Goal: Information Seeking & Learning: Learn about a topic

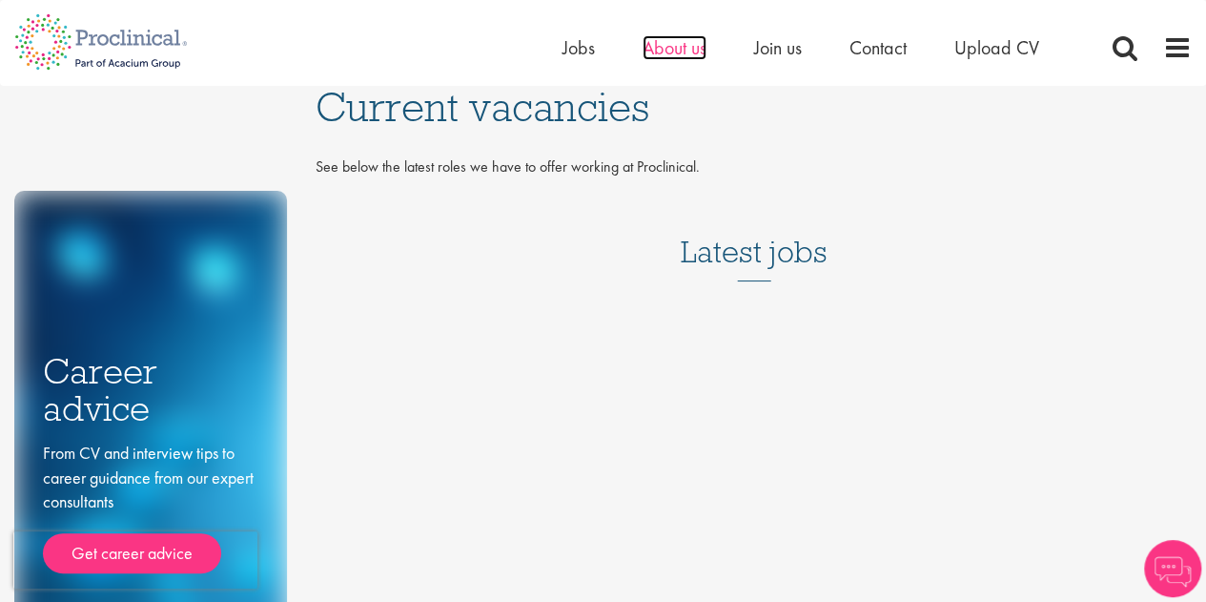
click at [670, 52] on span "About us" at bounding box center [675, 47] width 64 height 25
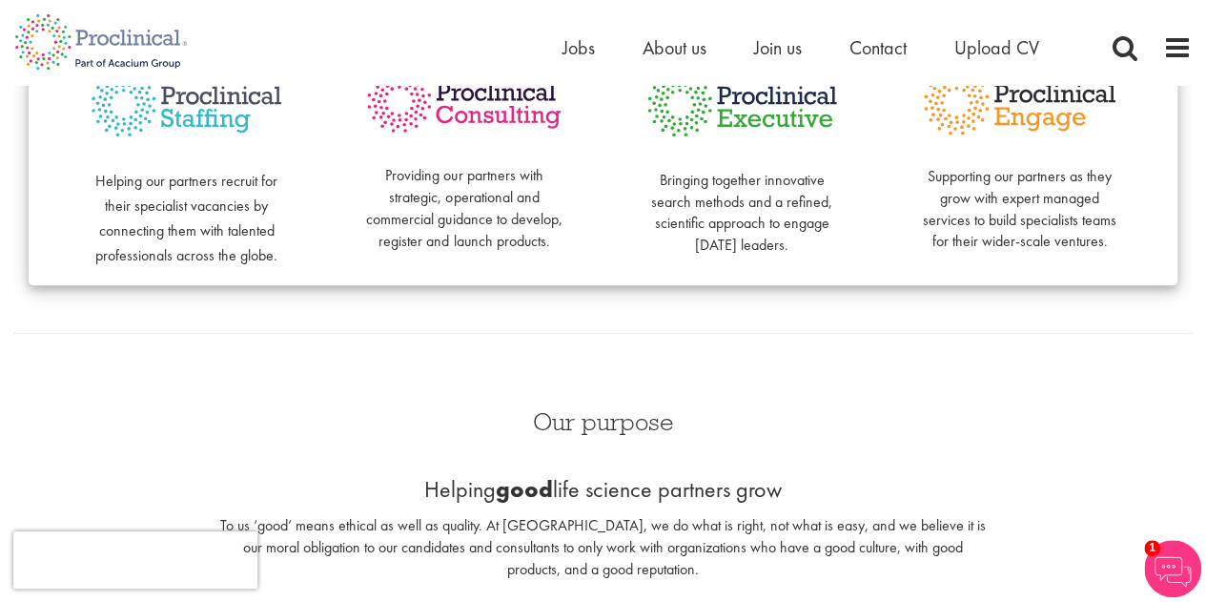
scroll to position [477, 0]
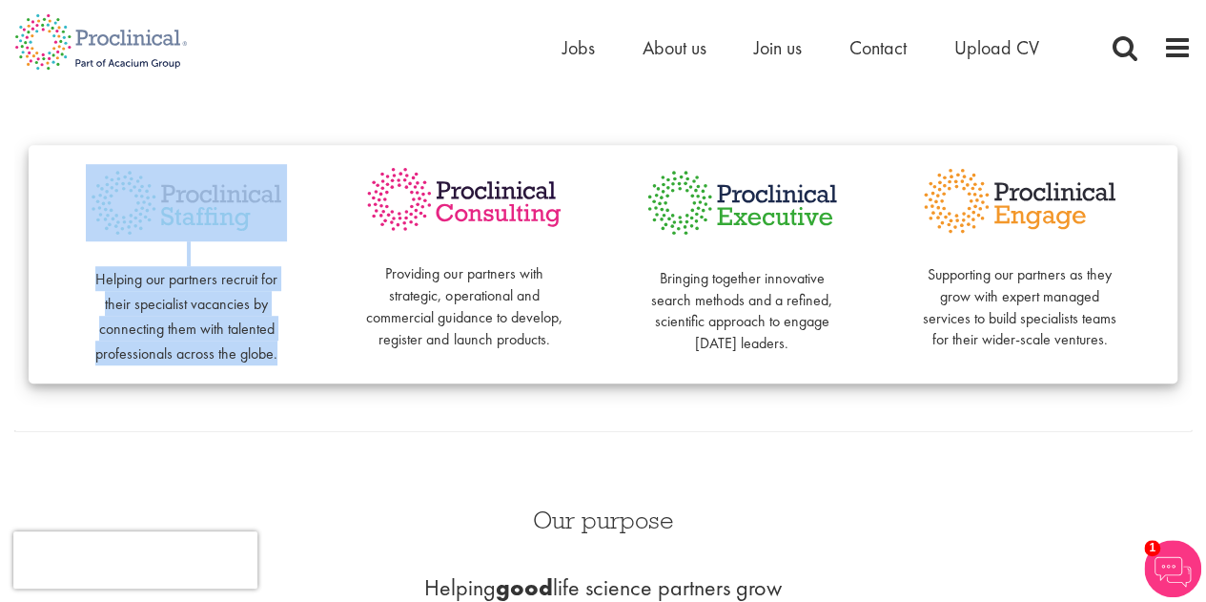
drag, startPoint x: 284, startPoint y: 356, endPoint x: 161, endPoint y: 186, distance: 209.6
click at [161, 186] on div "Helping our partners recruit for their specialist vacancies by connecting them …" at bounding box center [186, 264] width 277 height 201
copy div "Helping our partners recruit for their specialist vacancies by connecting them …"
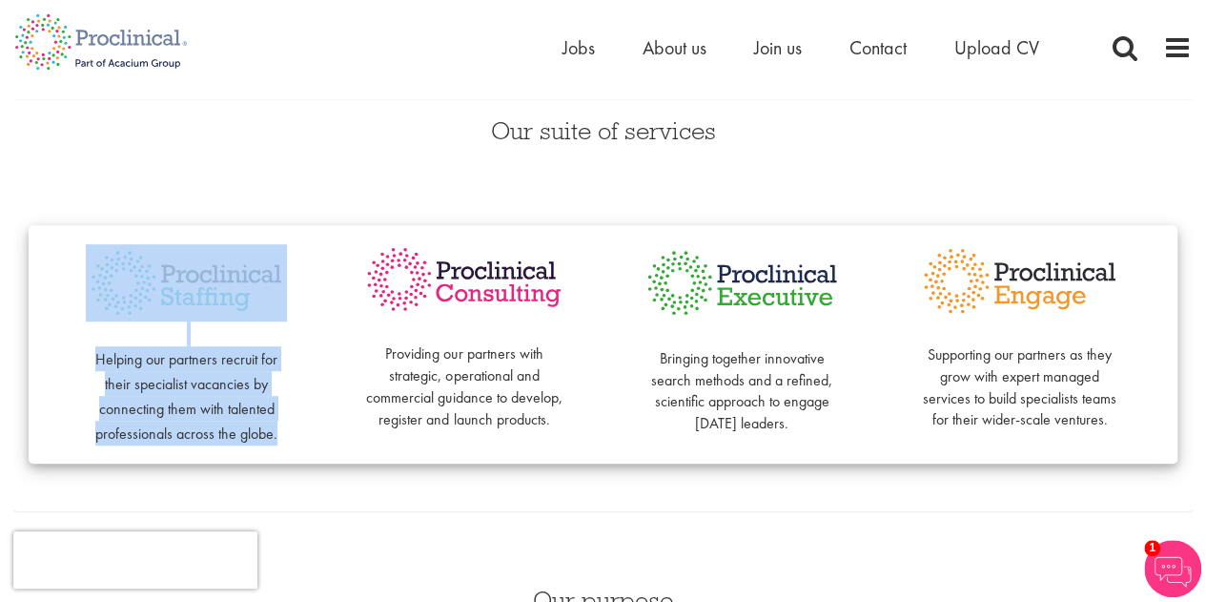
scroll to position [0, 0]
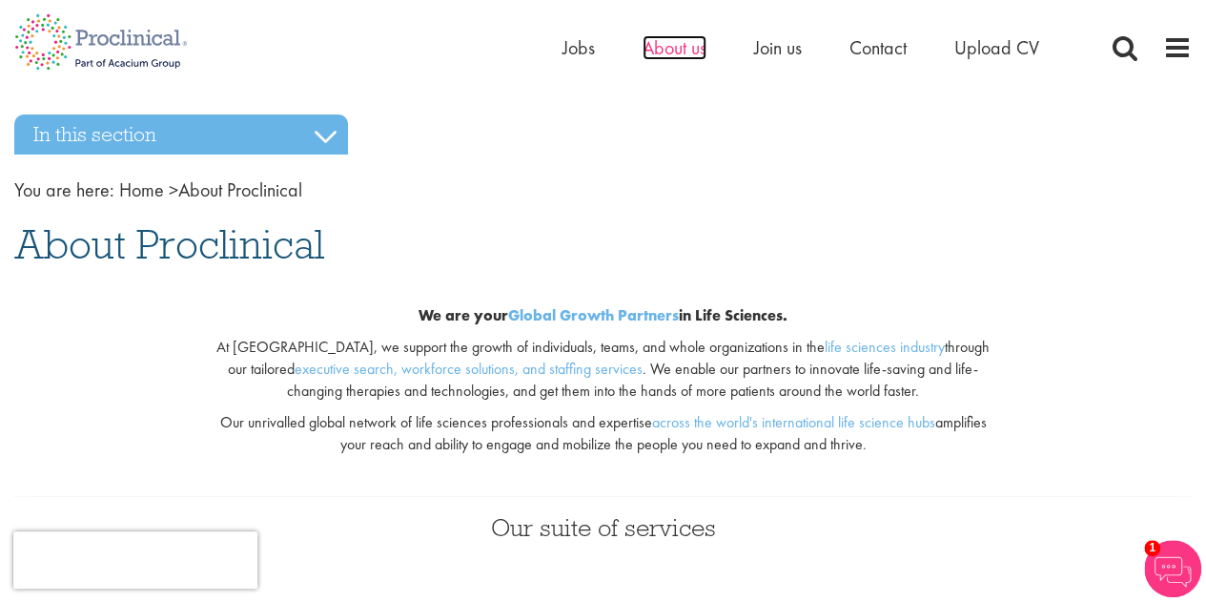
click at [690, 51] on span "About us" at bounding box center [675, 47] width 64 height 25
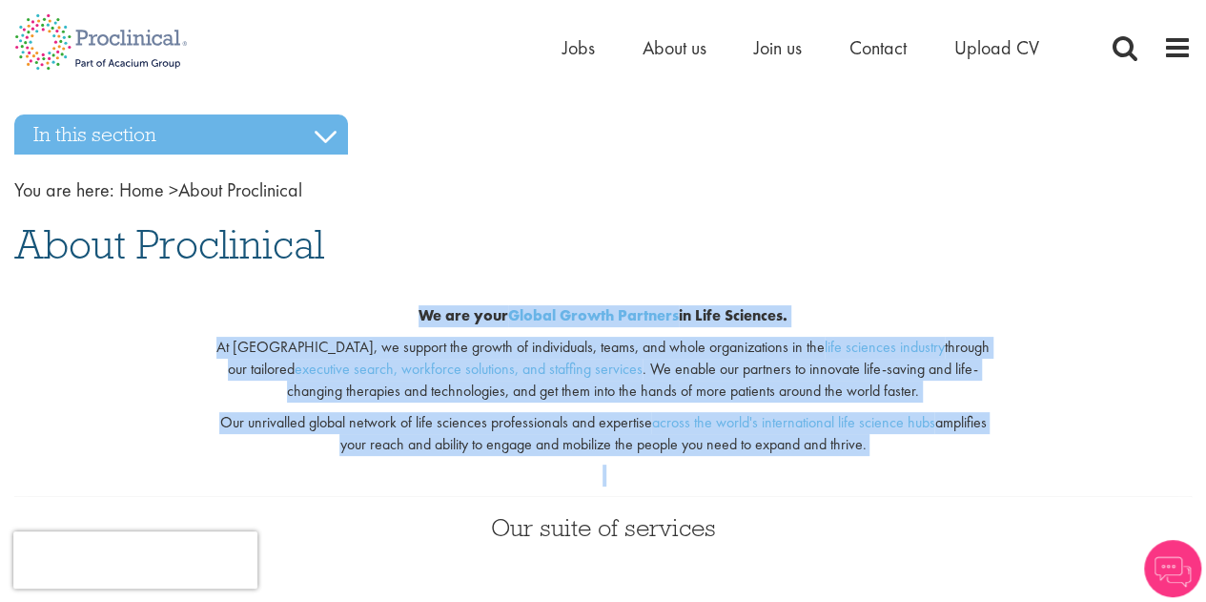
drag, startPoint x: 401, startPoint y: 324, endPoint x: 993, endPoint y: 461, distance: 607.7
click at [993, 461] on div "We are your Global Growth Partners in Life Sciences. At Proclinical, we support…" at bounding box center [603, 386] width 804 height 222
copy div "We are your Global Growth Partners in Life Sciences. At Proclinical, we support…"
click at [1001, 50] on span "Upload CV" at bounding box center [996, 47] width 85 height 25
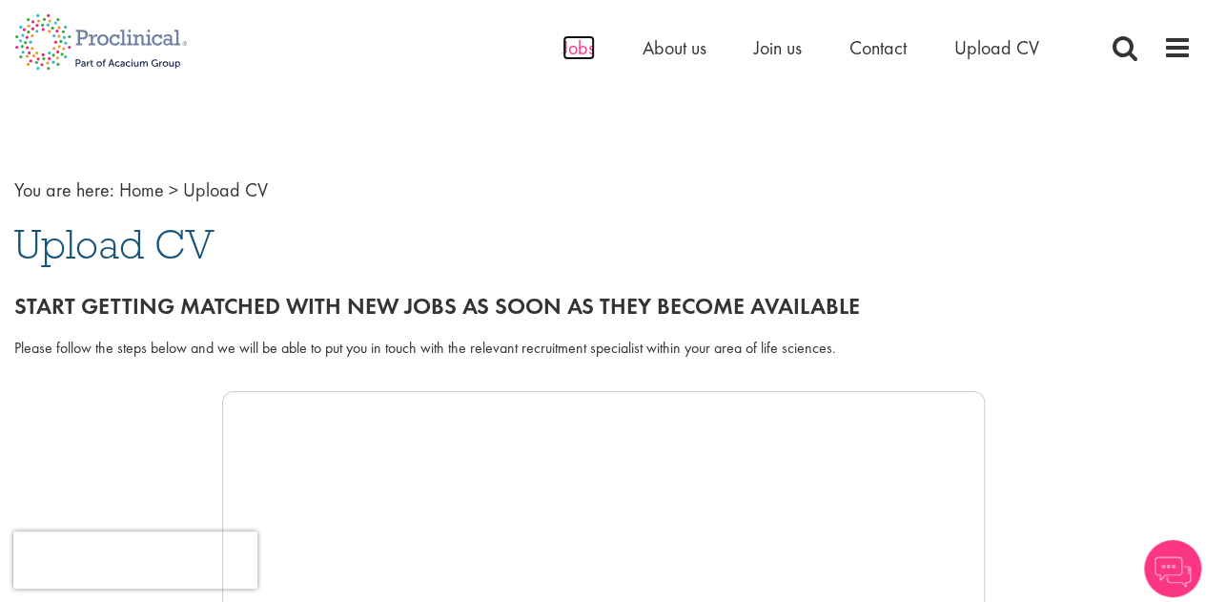
click at [577, 46] on span "Jobs" at bounding box center [578, 47] width 32 height 25
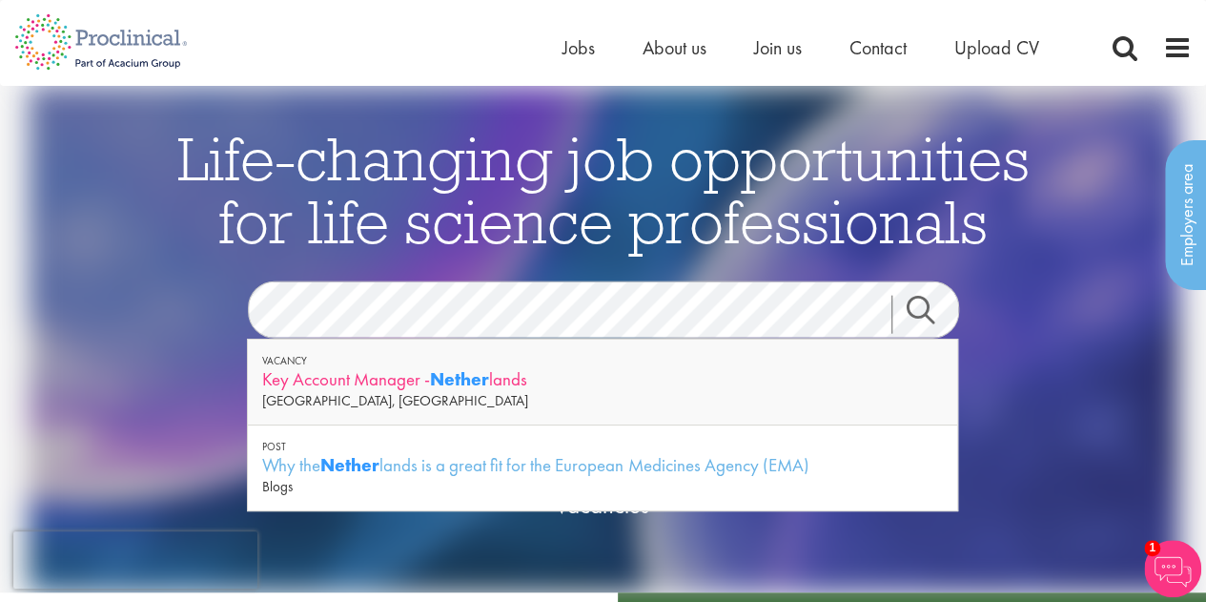
click at [400, 378] on div "Key Account Manager - Nether lands" at bounding box center [602, 379] width 681 height 24
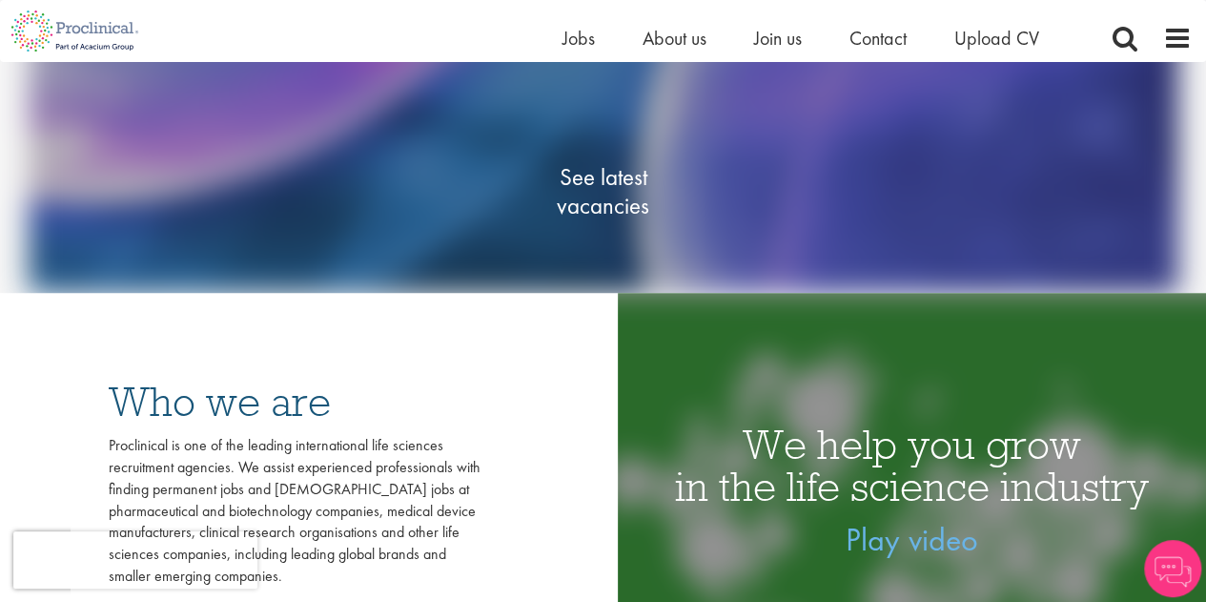
scroll to position [286, 0]
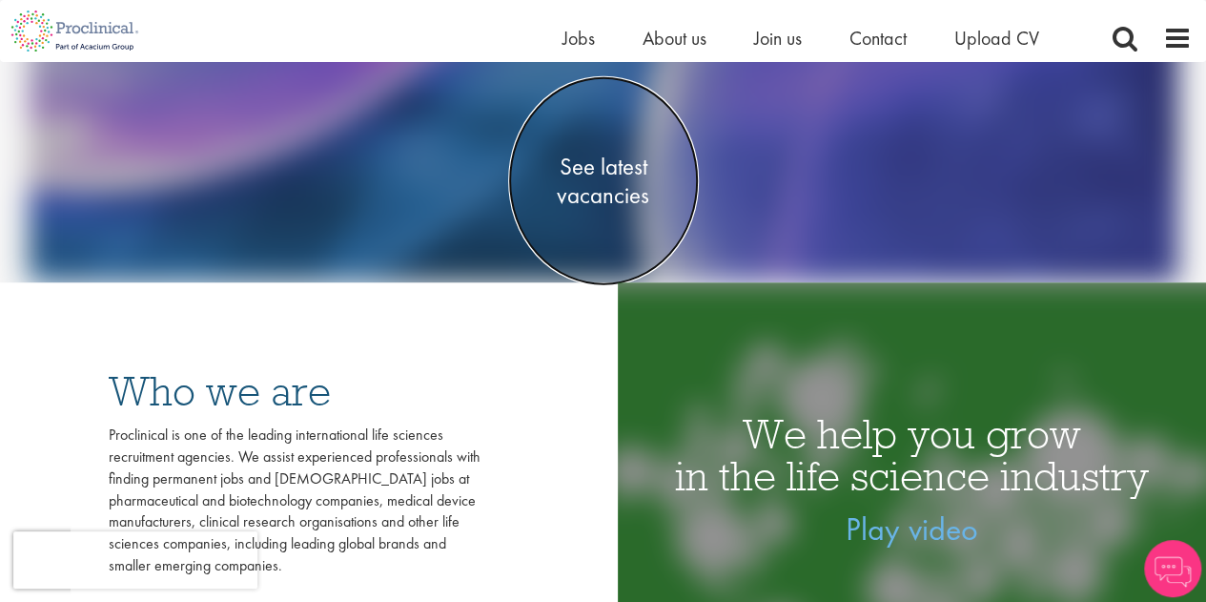
click at [582, 165] on span "See latest vacancies" at bounding box center [603, 181] width 191 height 57
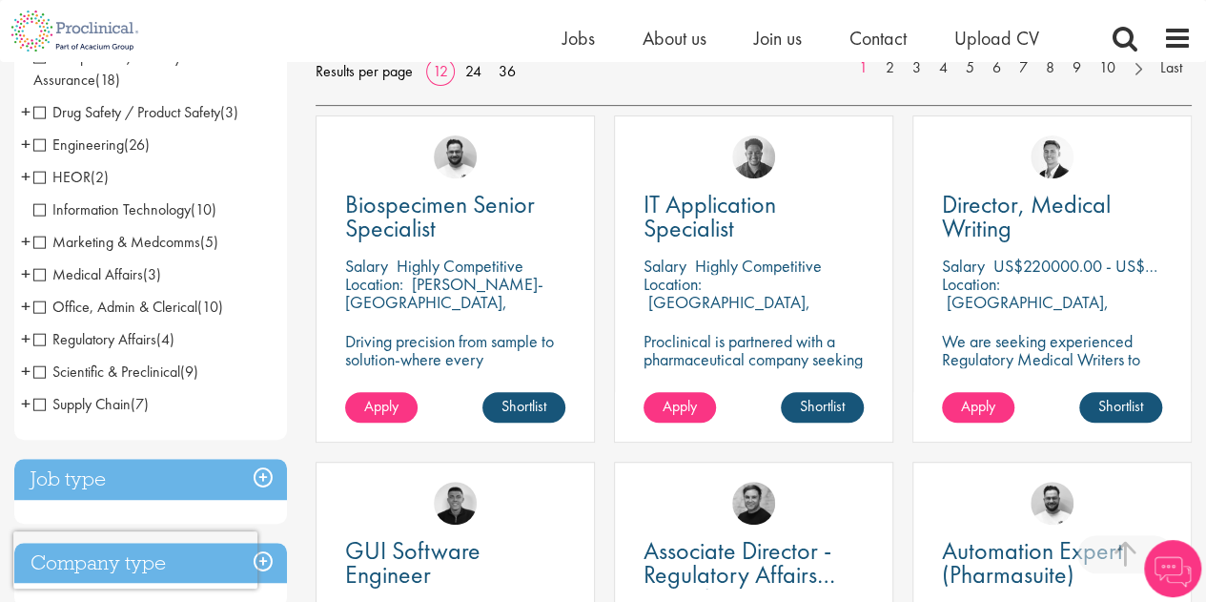
scroll to position [286, 0]
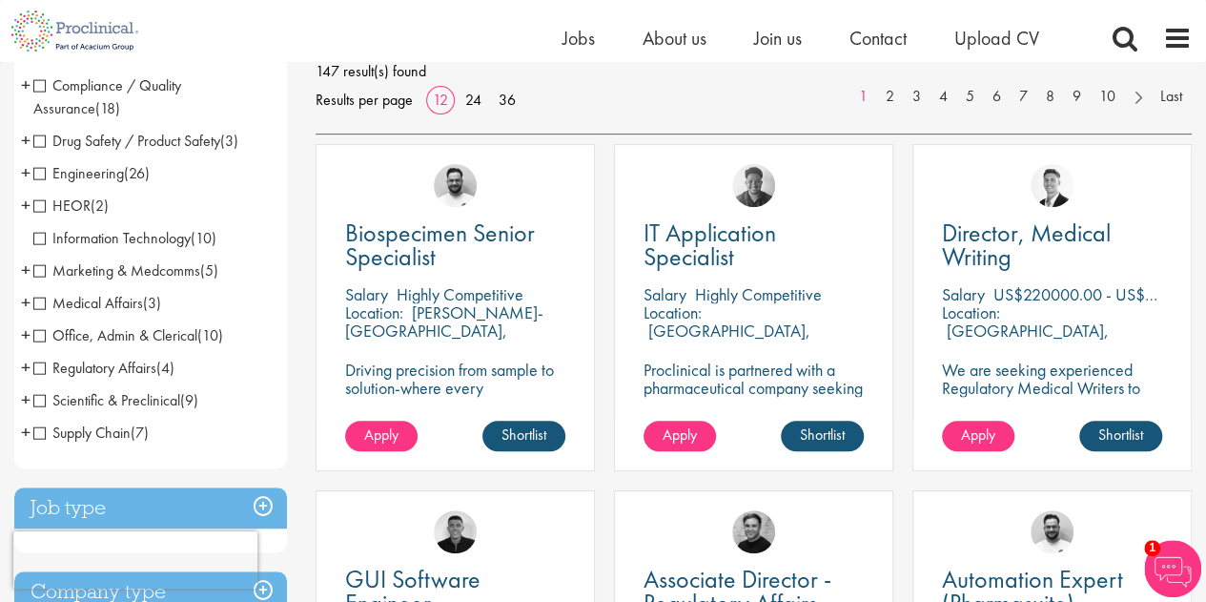
click at [35, 140] on span "Drug Safety / Product Safety" at bounding box center [126, 141] width 187 height 20
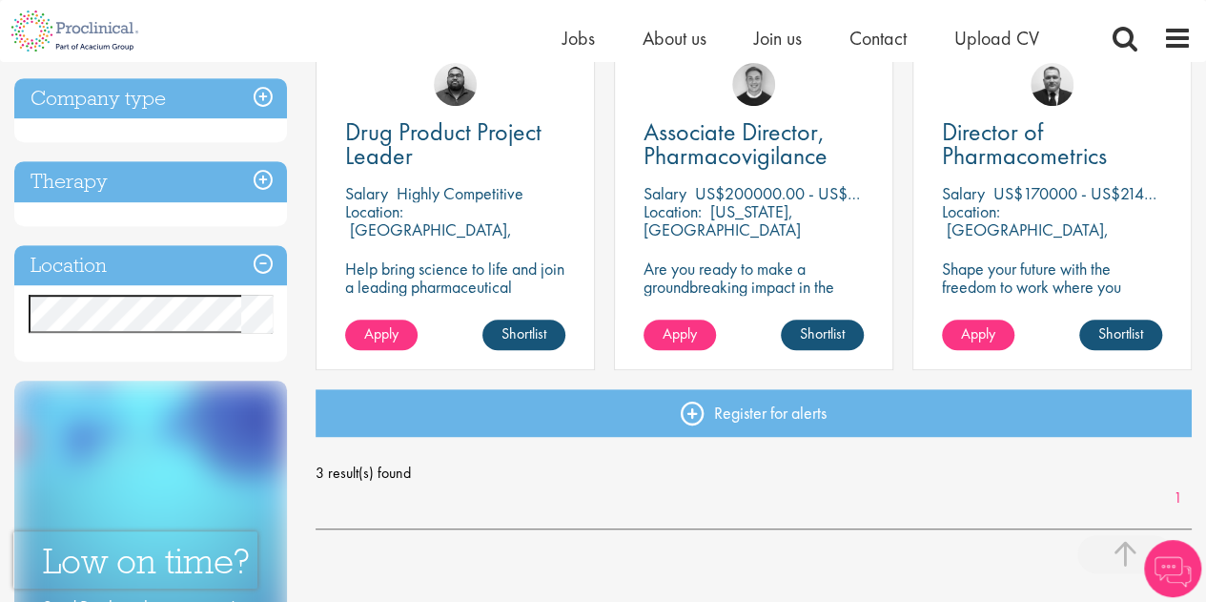
scroll to position [381, 0]
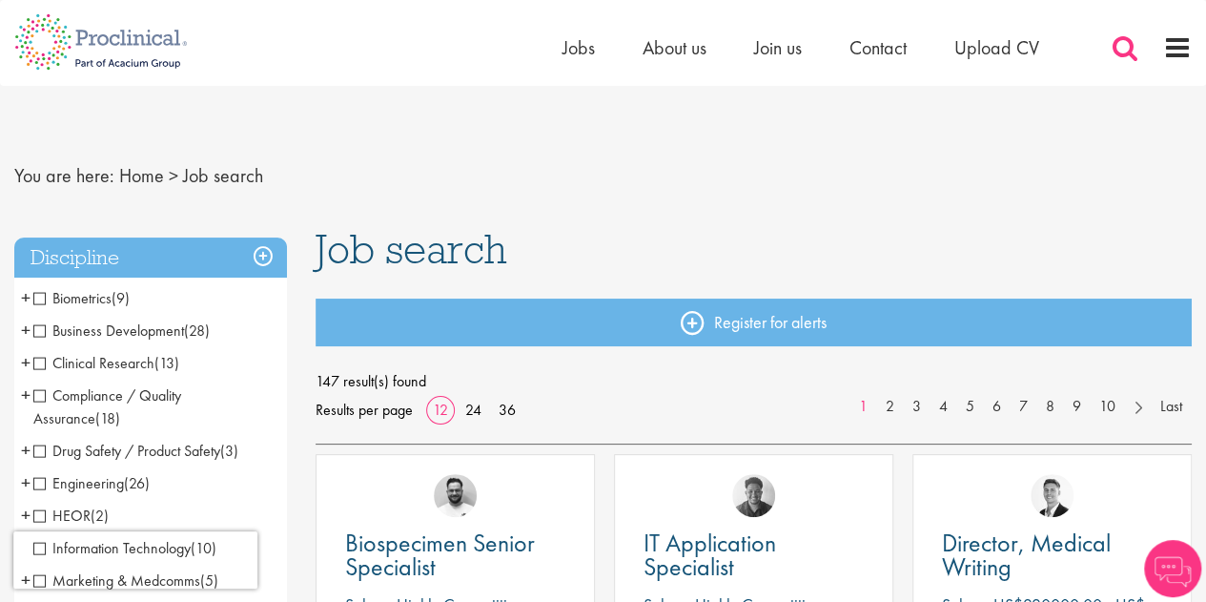
click at [1119, 44] on span at bounding box center [1125, 47] width 29 height 29
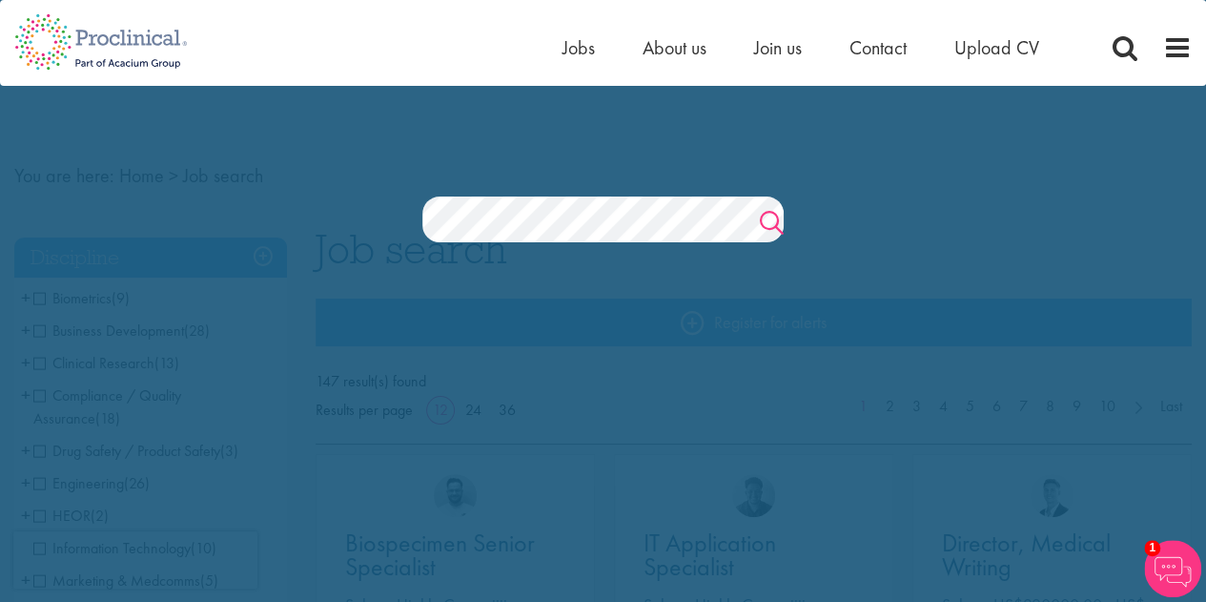
drag, startPoint x: 772, startPoint y: 204, endPoint x: 770, endPoint y: 216, distance: 12.5
click at [771, 209] on link "Search" at bounding box center [772, 225] width 24 height 38
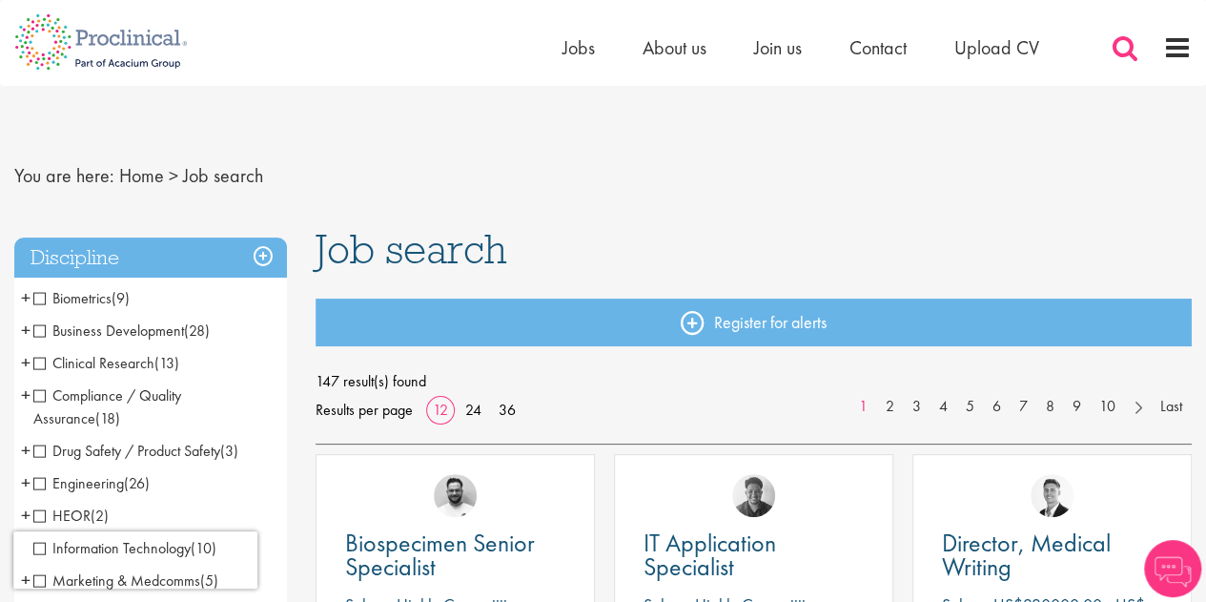
click at [1132, 47] on span at bounding box center [1125, 47] width 29 height 29
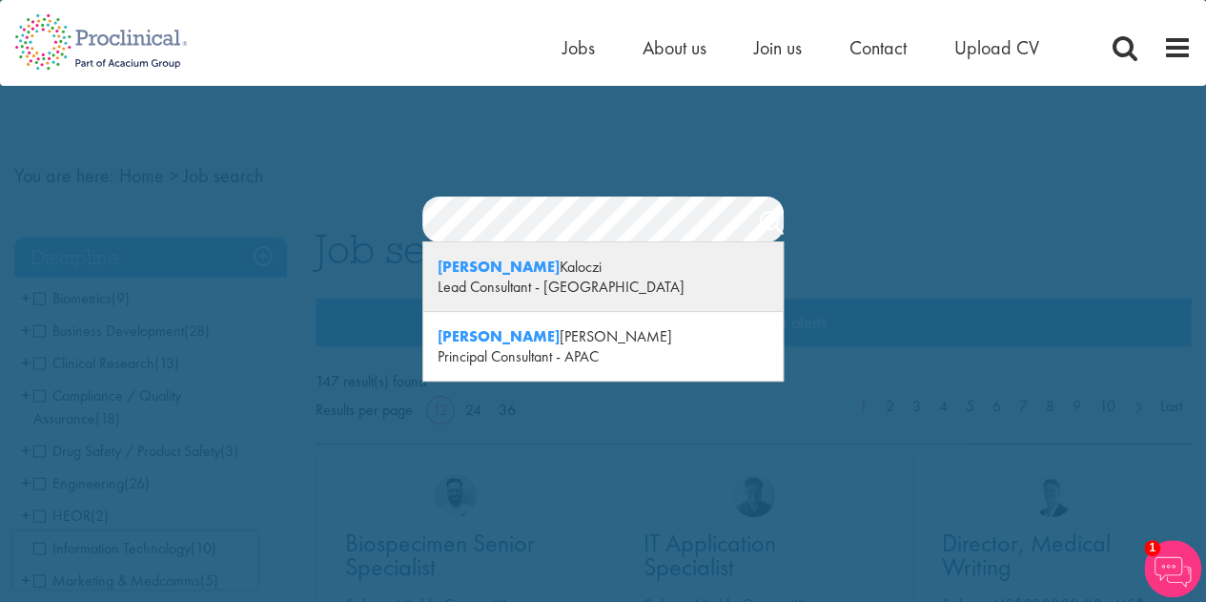
click at [505, 279] on div "Lead Consultant - [GEOGRAPHIC_DATA]" at bounding box center [603, 286] width 331 height 20
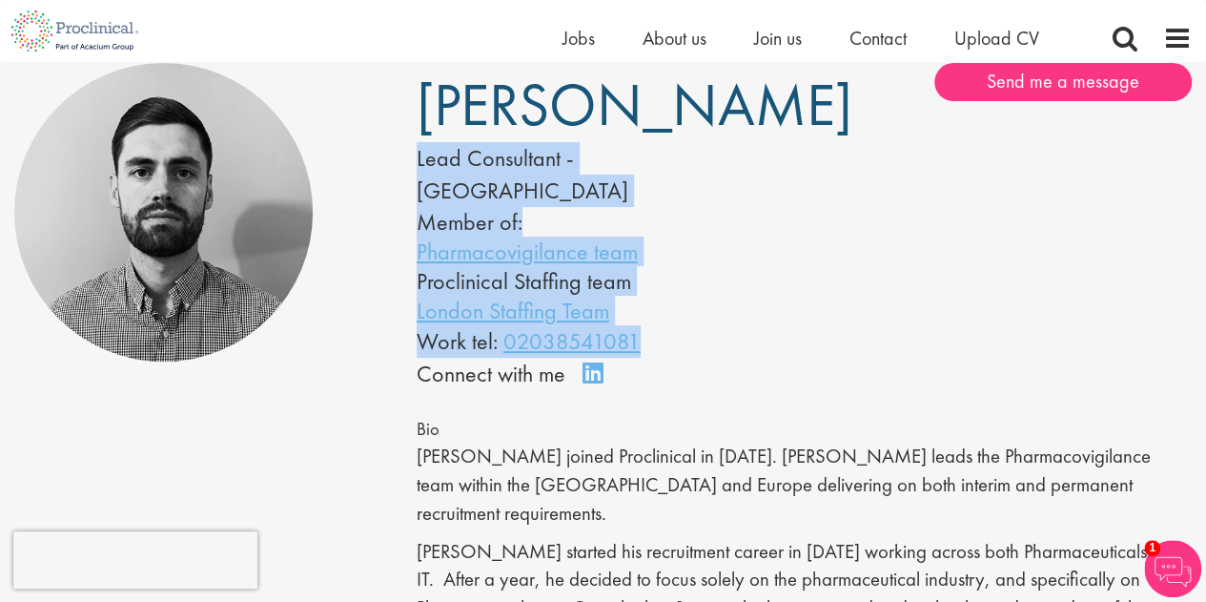
scroll to position [191, 0]
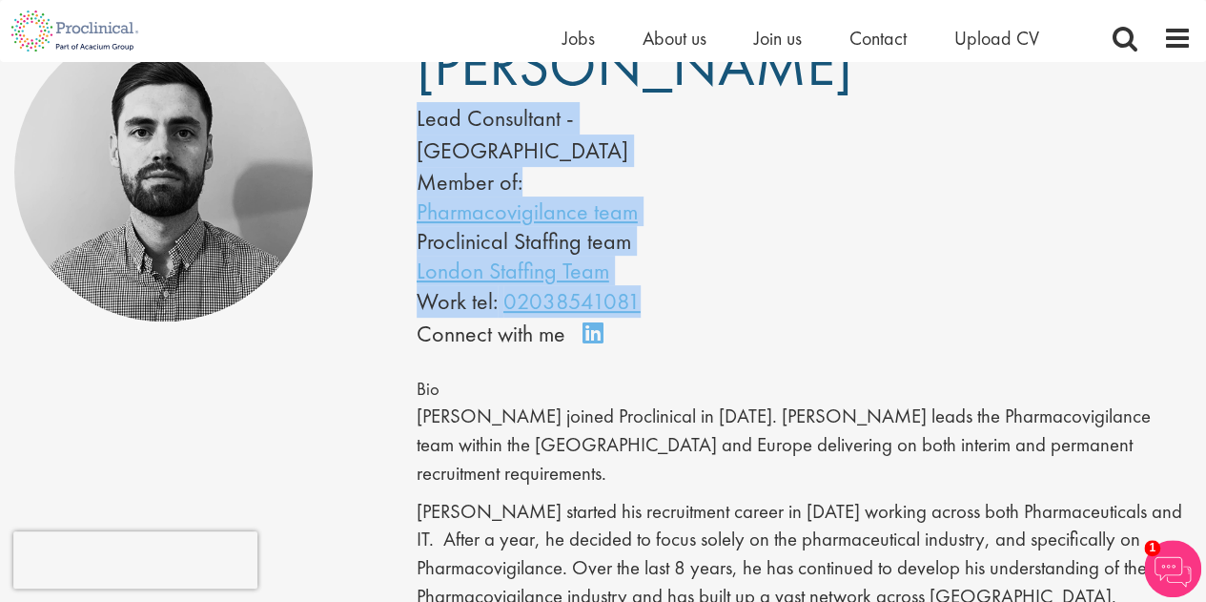
drag, startPoint x: 402, startPoint y: 167, endPoint x: 787, endPoint y: 274, distance: 399.7
click at [787, 274] on div "James Kaloczi Lead Consultant - Europe Member of: Pharmacovigilance team Procli…" at bounding box center [603, 187] width 402 height 328
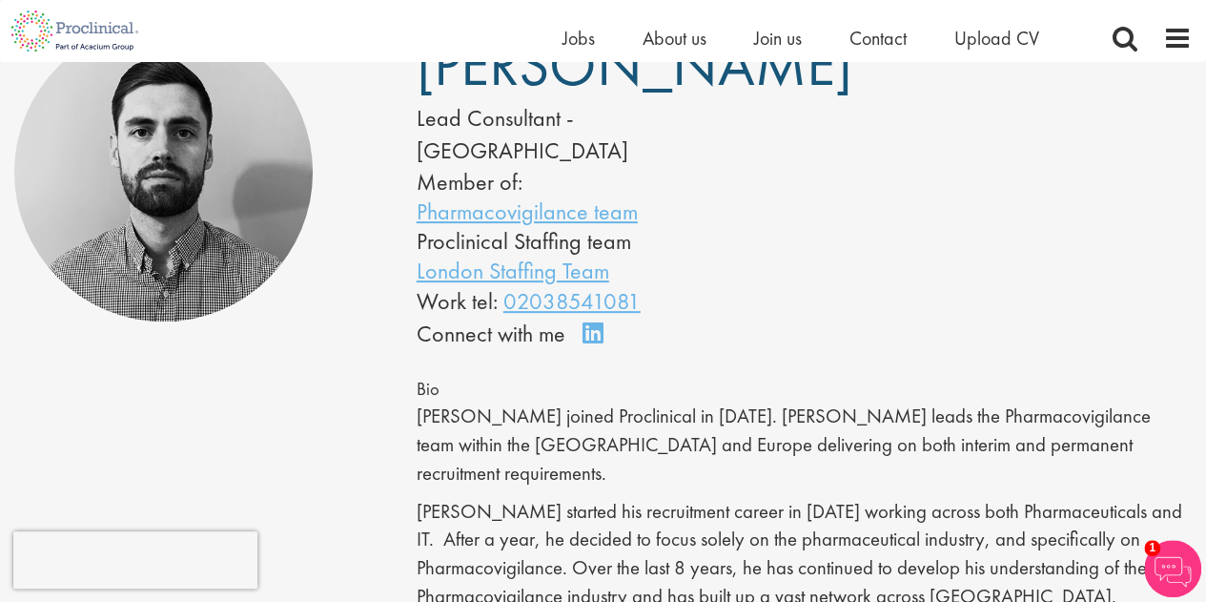
click at [334, 386] on div "James Kaloczi Lead Consultant - Europe Member of: Pharmacovigilance team Procli…" at bounding box center [603, 364] width 1206 height 702
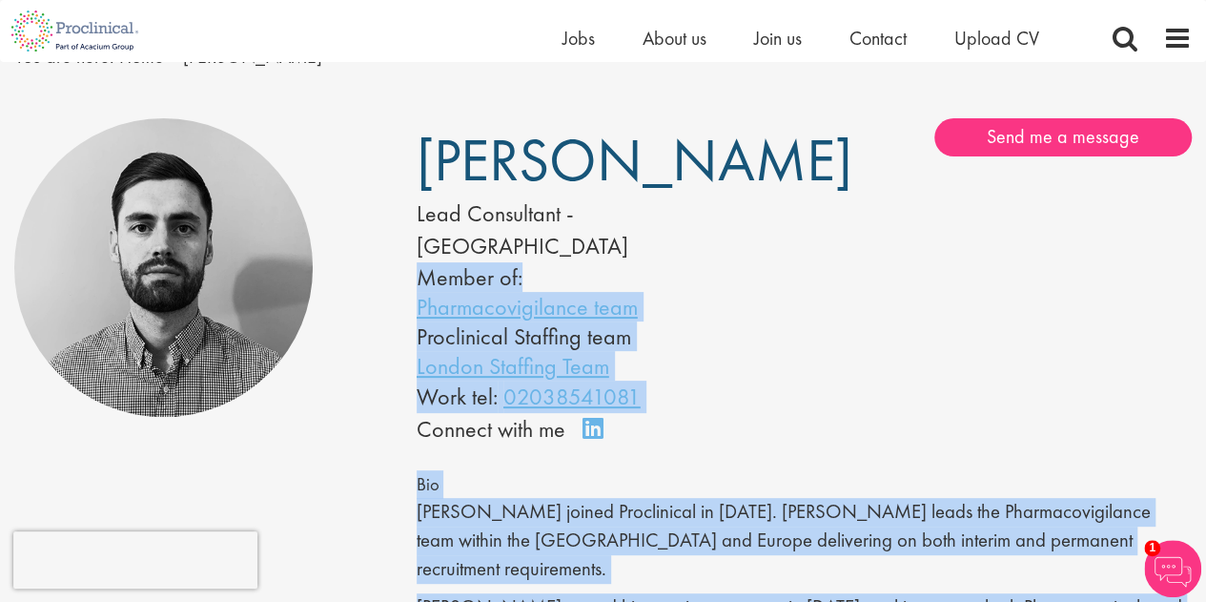
scroll to position [0, 0]
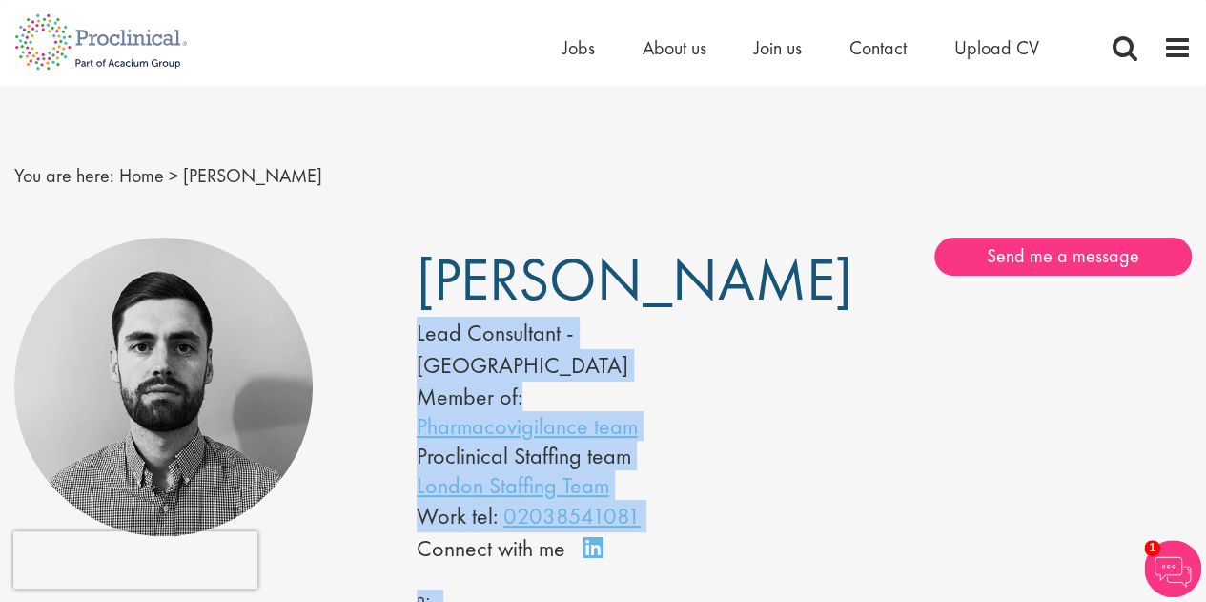
drag, startPoint x: 1030, startPoint y: 316, endPoint x: 416, endPoint y: 251, distance: 617.4
click at [416, 251] on div "James Kaloczi Lead Consultant - Europe Member of: Pharmacovigilance team Procli…" at bounding box center [804, 578] width 804 height 683
copy div "James Kaloczi Lead Consultant - Europe Member of: Pharmacovigilance team Procli…"
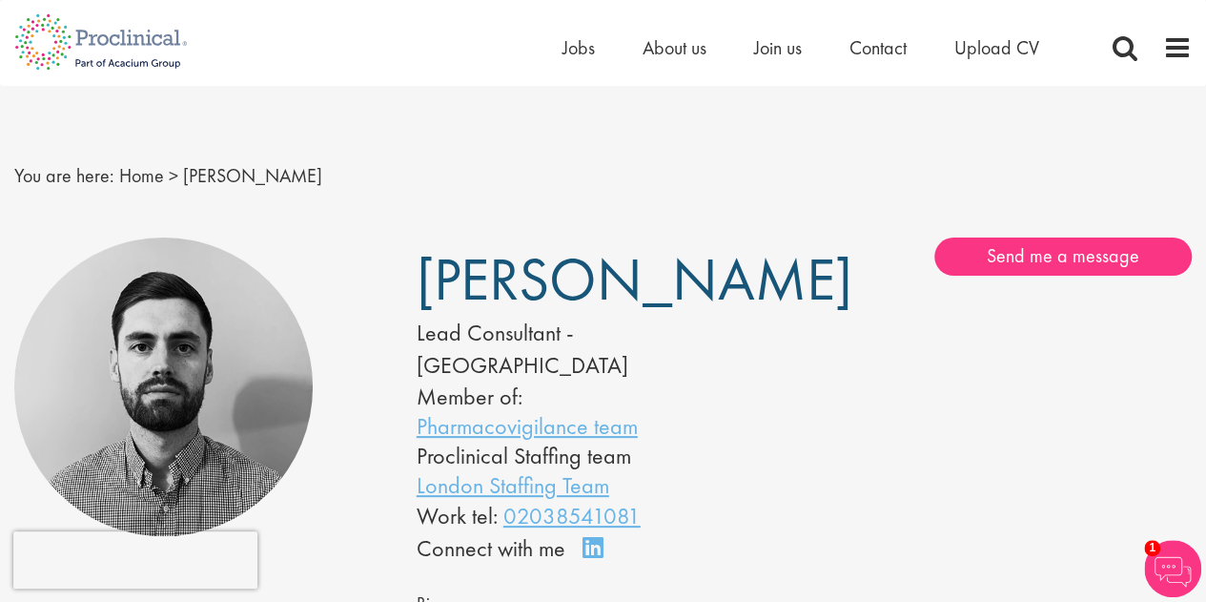
click at [375, 214] on div "You are here: Home > James Kaloczi" at bounding box center [603, 157] width 1206 height 142
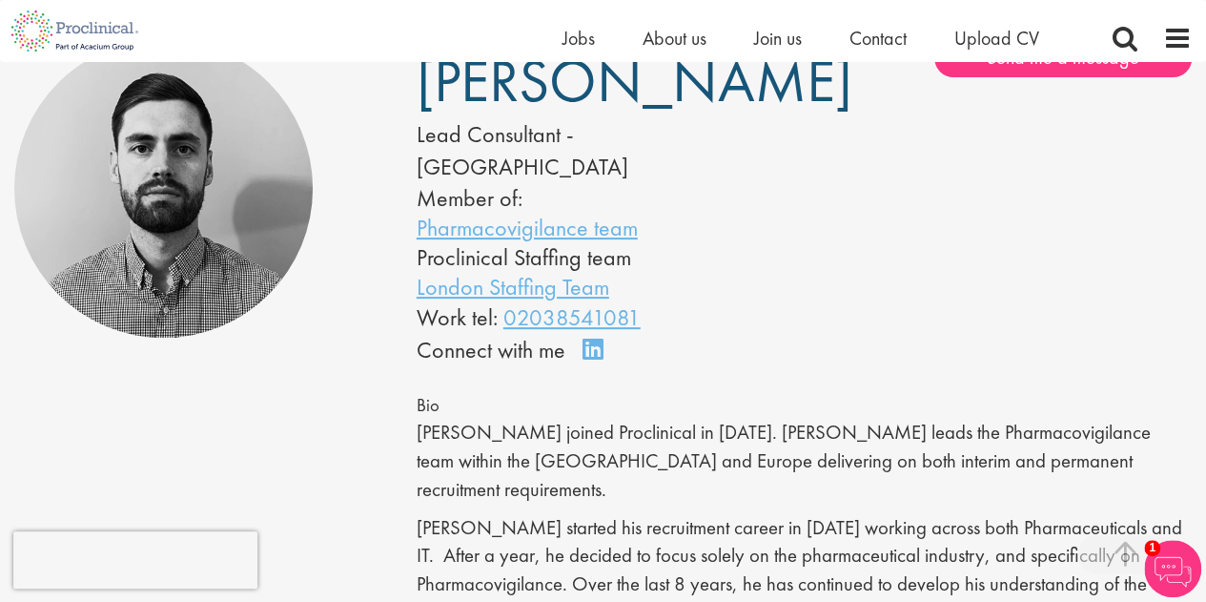
scroll to position [95, 0]
